Goal: Find specific page/section: Find specific page/section

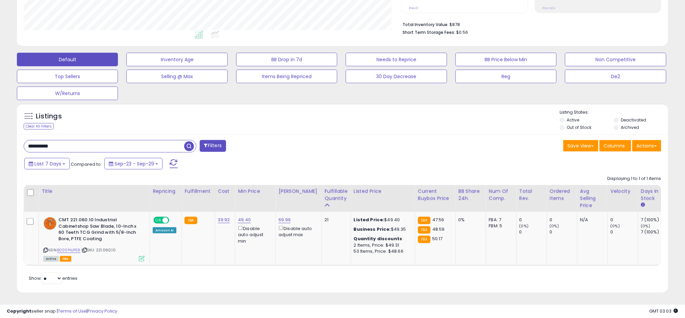
scroll to position [139, 378]
click at [31, 123] on div "Clear All Filters" at bounding box center [39, 126] width 30 height 6
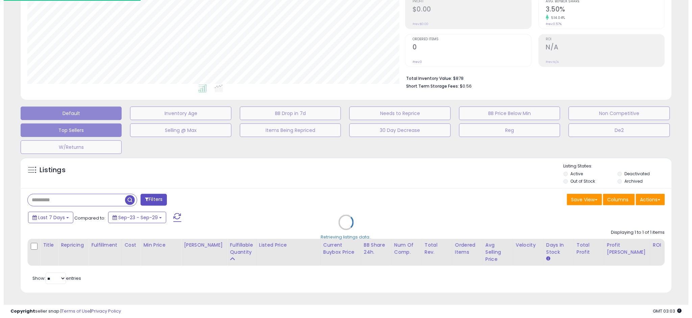
scroll to position [139, 382]
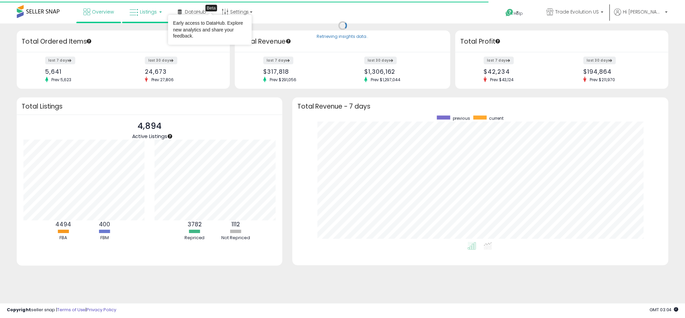
scroll to position [337881, 337647]
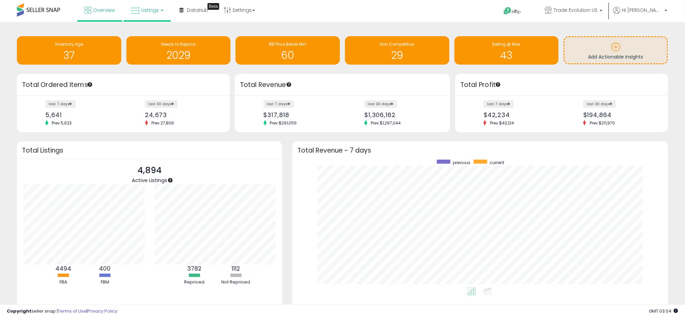
click at [138, 5] on link "Listings" at bounding box center [147, 10] width 43 height 20
click at [144, 33] on icon at bounding box center [152, 33] width 29 height 9
